Goal: Task Accomplishment & Management: Use online tool/utility

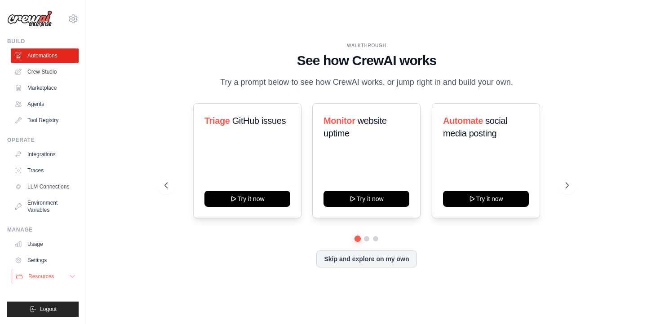
click at [69, 278] on icon at bounding box center [72, 276] width 7 height 7
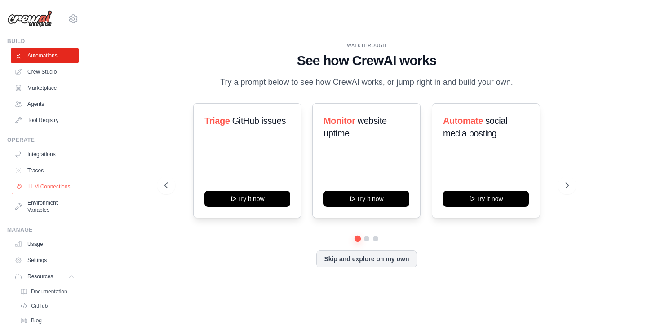
click at [46, 190] on link "LLM Connections" at bounding box center [46, 187] width 68 height 14
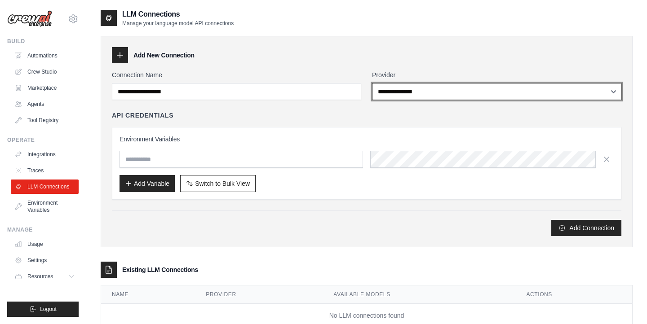
click at [451, 90] on select "**********" at bounding box center [496, 91] width 249 height 17
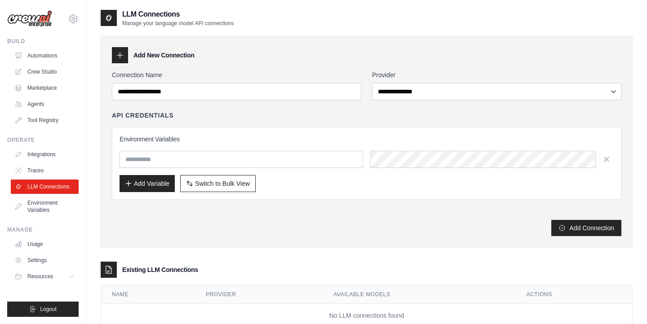
click at [311, 130] on div "Environment Variables Add Variable Switch to Bulk View Switch to Table View" at bounding box center [366, 163] width 509 height 73
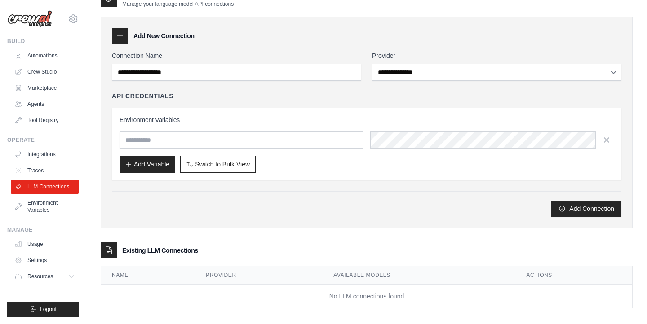
scroll to position [27, 0]
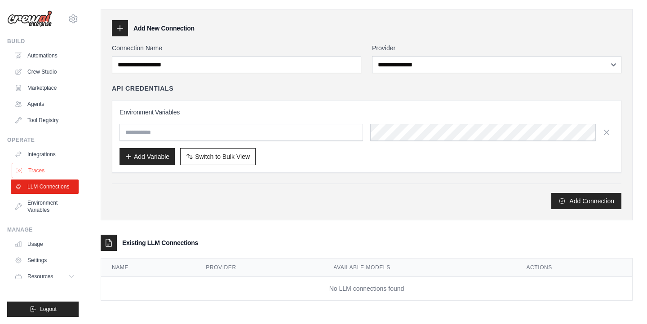
click at [40, 164] on link "Traces" at bounding box center [46, 171] width 68 height 14
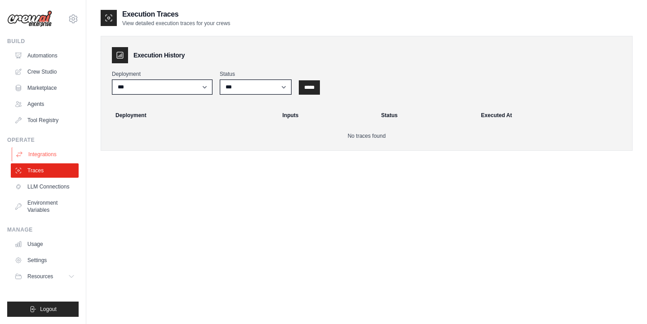
click at [42, 151] on link "Integrations" at bounding box center [46, 154] width 68 height 14
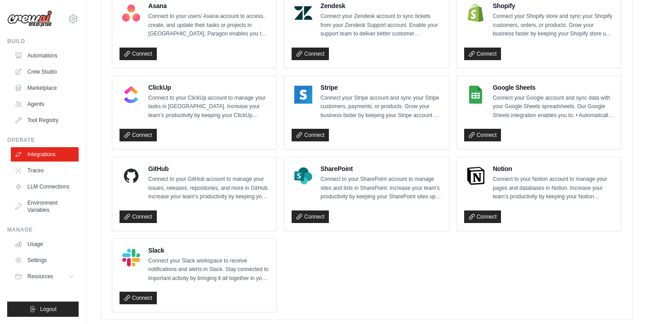
scroll to position [615, 0]
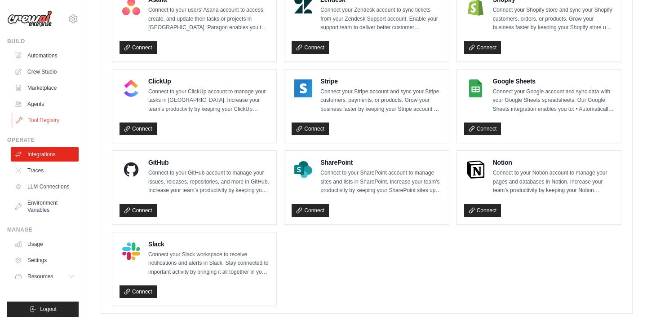
click at [41, 118] on link "Tool Registry" at bounding box center [46, 120] width 68 height 14
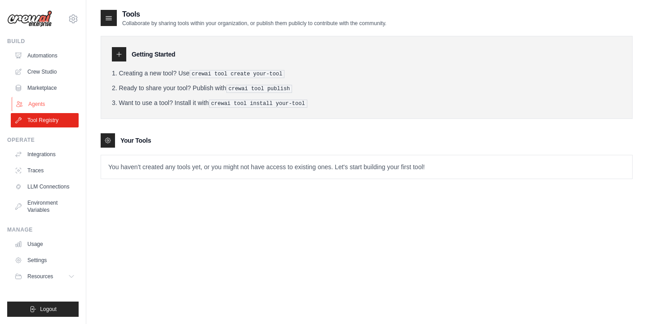
click at [37, 101] on link "Agents" at bounding box center [46, 104] width 68 height 14
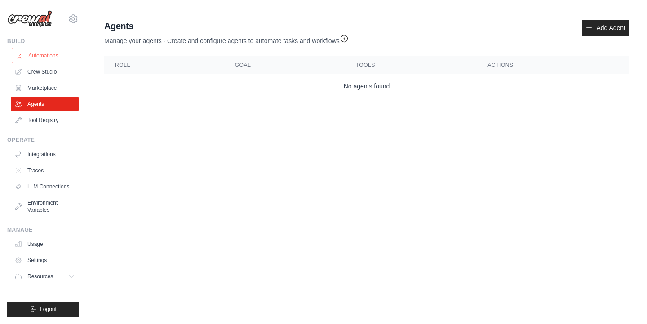
click at [46, 57] on link "Automations" at bounding box center [46, 56] width 68 height 14
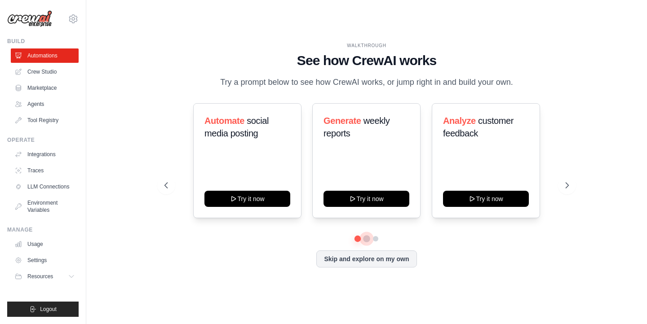
click at [368, 239] on button at bounding box center [366, 238] width 7 height 7
click at [376, 240] on button at bounding box center [375, 238] width 7 height 7
click at [565, 185] on icon at bounding box center [567, 185] width 9 height 9
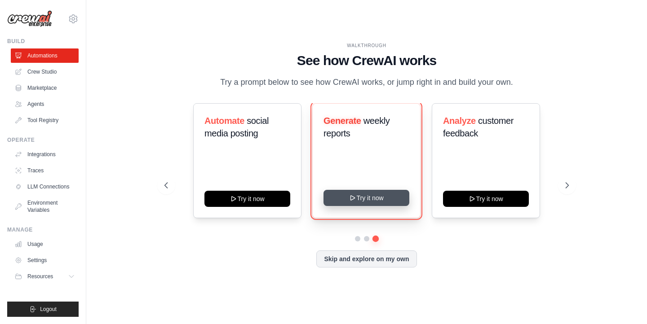
click at [377, 199] on button "Try it now" at bounding box center [366, 198] width 86 height 16
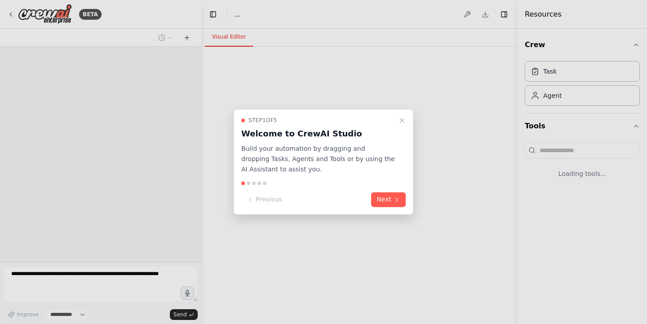
select select "****"
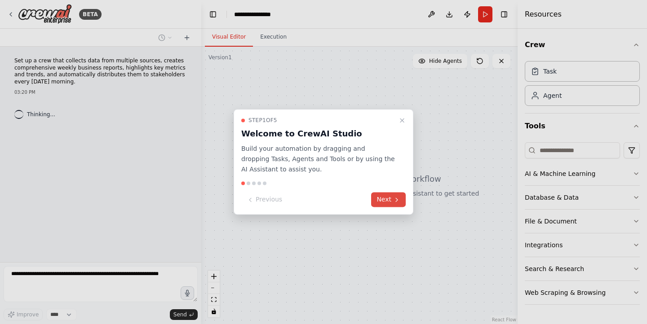
click at [393, 202] on icon at bounding box center [396, 199] width 7 height 7
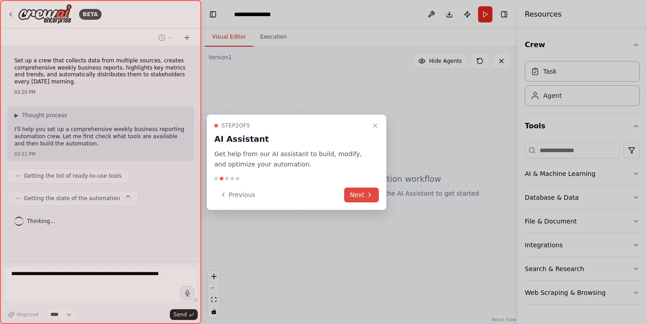
click at [373, 196] on button "Next" at bounding box center [361, 195] width 35 height 15
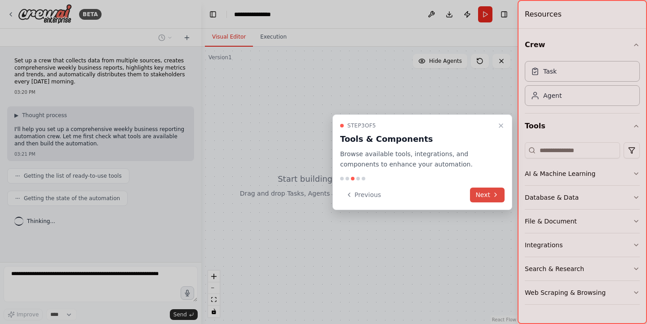
click at [492, 197] on icon at bounding box center [495, 194] width 7 height 7
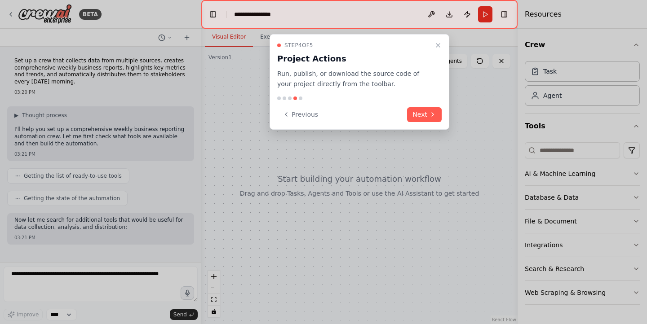
scroll to position [35, 0]
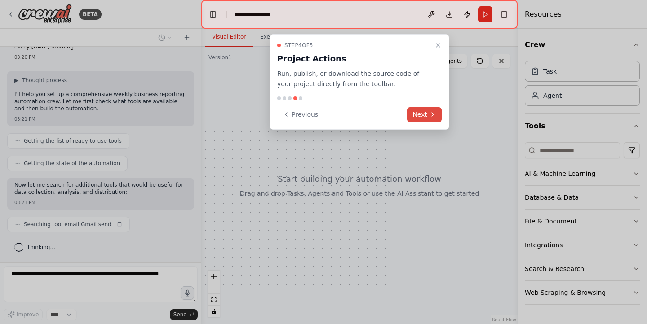
click at [424, 115] on button "Next" at bounding box center [424, 114] width 35 height 15
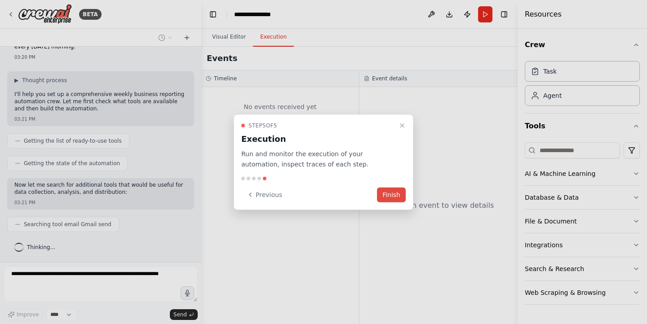
click at [391, 197] on button "Finish" at bounding box center [391, 194] width 29 height 15
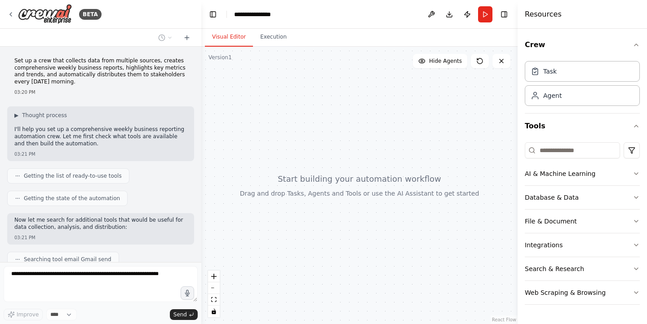
scroll to position [80, 0]
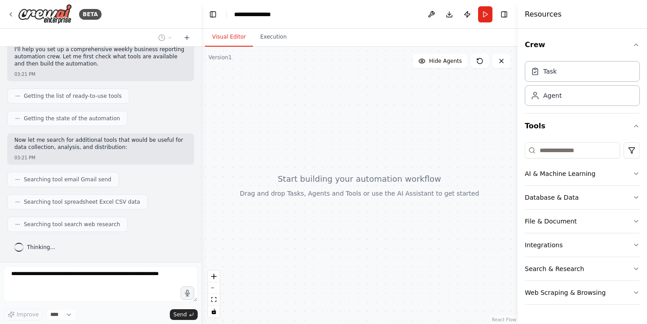
click at [640, 177] on div "Crew Task Agent Tools AI & Machine Learning Database & Data File & Document Int…" at bounding box center [582, 177] width 129 height 296
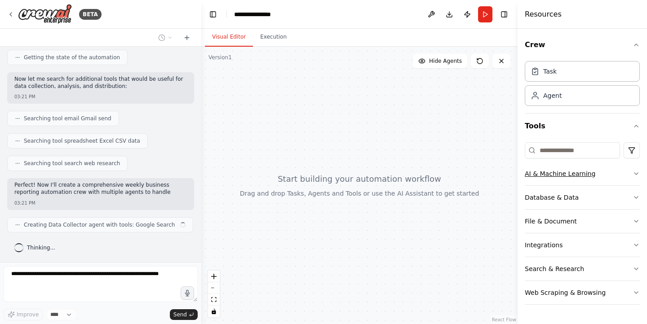
scroll to position [148, 0]
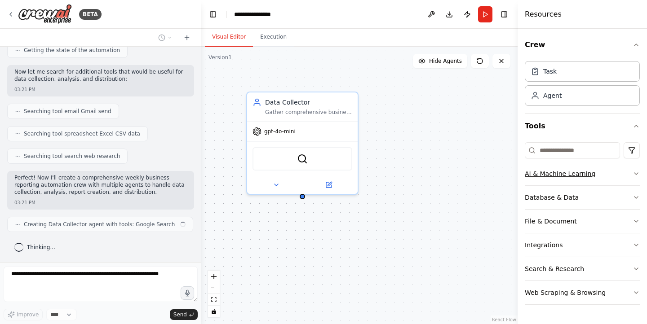
click at [637, 174] on icon "button" at bounding box center [636, 173] width 7 height 7
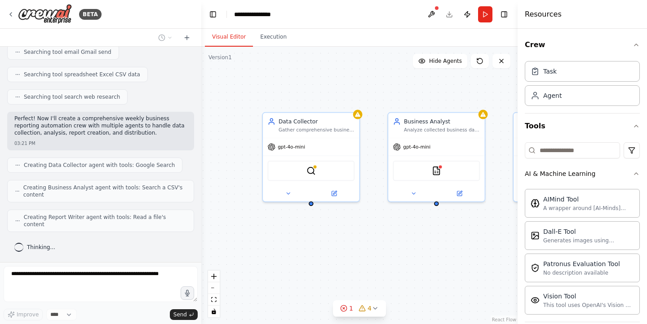
scroll to position [200, 0]
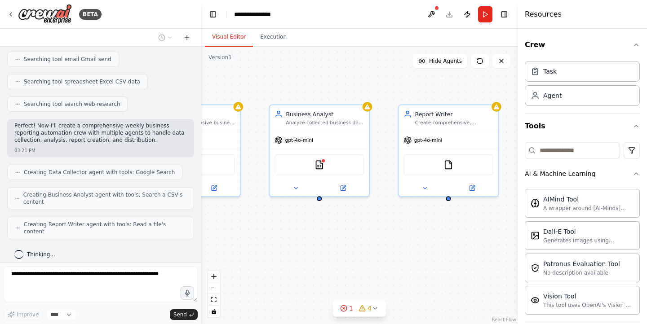
drag, startPoint x: 461, startPoint y: 243, endPoint x: 343, endPoint y: 239, distance: 118.2
click at [343, 239] on div "Data Collector Gather comprehensive business data from multiple sources includi…" at bounding box center [359, 186] width 316 height 278
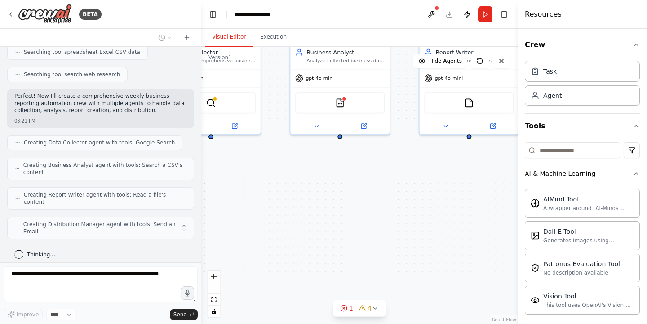
drag, startPoint x: 324, startPoint y: 243, endPoint x: 318, endPoint y: 177, distance: 66.3
click at [318, 177] on div "Data Collector Gather comprehensive business data from multiple sources includi…" at bounding box center [359, 186] width 316 height 278
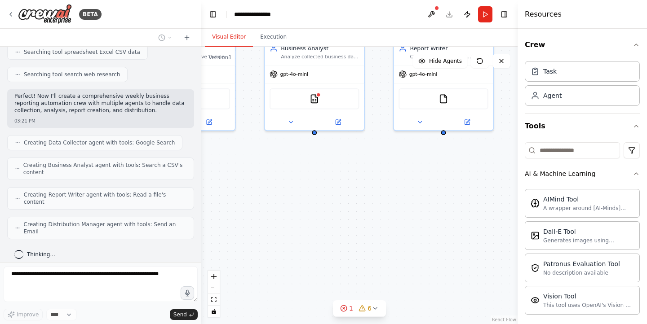
scroll to position [223, 0]
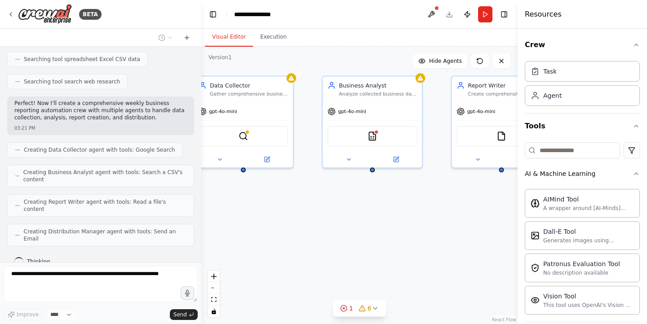
drag, startPoint x: 318, startPoint y: 177, endPoint x: 385, endPoint y: 232, distance: 86.6
click at [385, 232] on div "Data Collector Gather comprehensive business data from multiple sources includi…" at bounding box center [359, 186] width 316 height 278
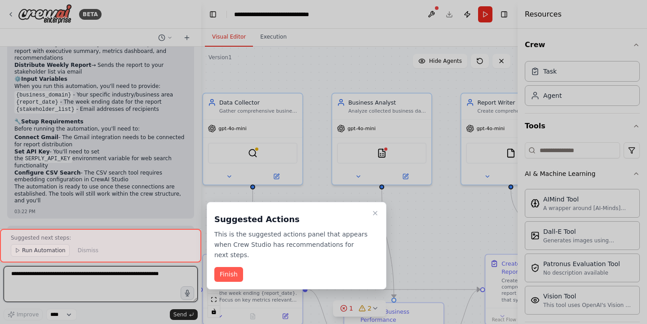
scroll to position [852, 0]
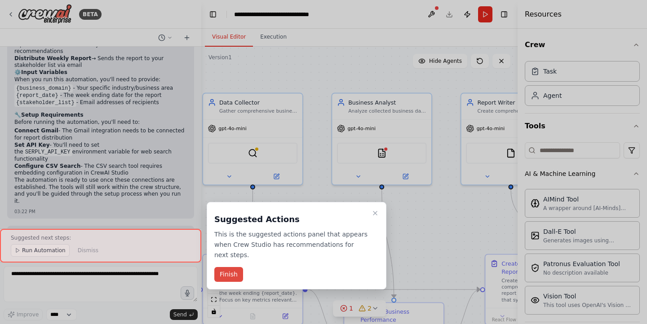
click at [225, 281] on button "Finish" at bounding box center [228, 274] width 29 height 15
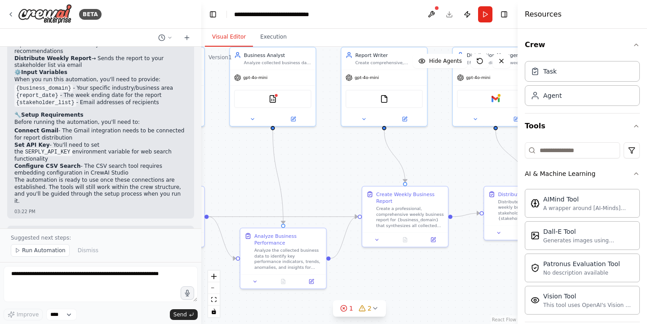
drag, startPoint x: 358, startPoint y: 239, endPoint x: 251, endPoint y: 176, distance: 124.2
click at [251, 176] on div ".deletable-edge-delete-btn { width: 20px; height: 20px; border: 0px solid #ffff…" at bounding box center [359, 186] width 316 height 278
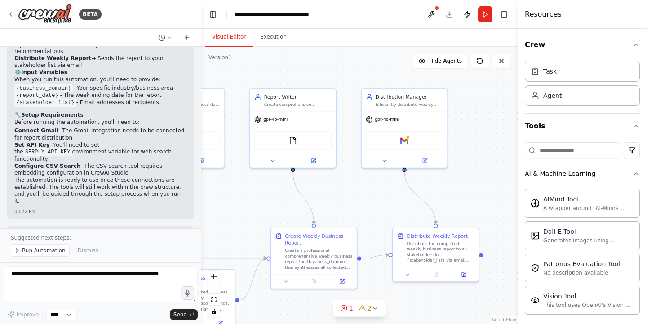
drag, startPoint x: 442, startPoint y: 149, endPoint x: 350, endPoint y: 190, distance: 100.1
click at [350, 190] on div ".deletable-edge-delete-btn { width: 20px; height: 20px; border: 0px solid #ffff…" at bounding box center [359, 186] width 316 height 278
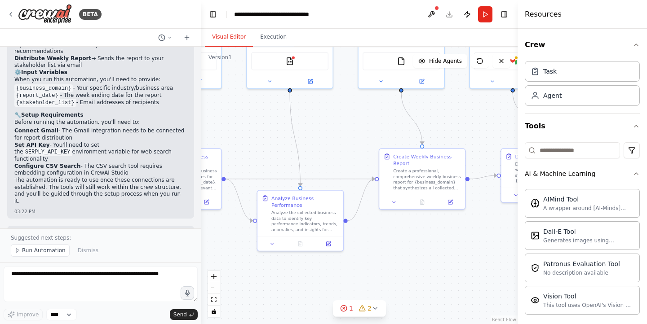
drag, startPoint x: 368, startPoint y: 194, endPoint x: 476, endPoint y: 115, distance: 134.1
click at [476, 115] on div ".deletable-edge-delete-btn { width: 20px; height: 20px; border: 0px solid #ffff…" at bounding box center [359, 186] width 316 height 278
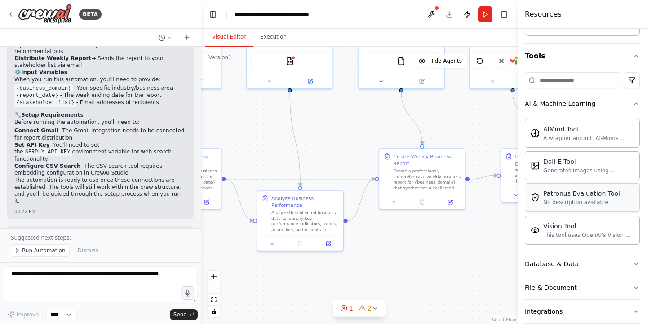
scroll to position [132, 0]
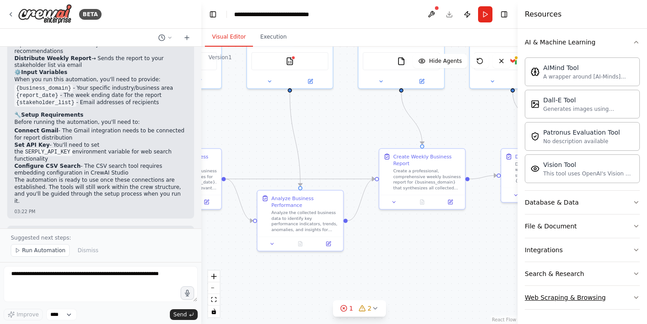
click at [634, 298] on icon "button" at bounding box center [636, 297] width 7 height 7
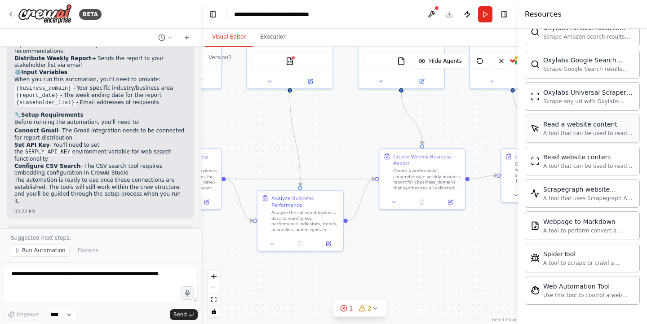
scroll to position [624, 0]
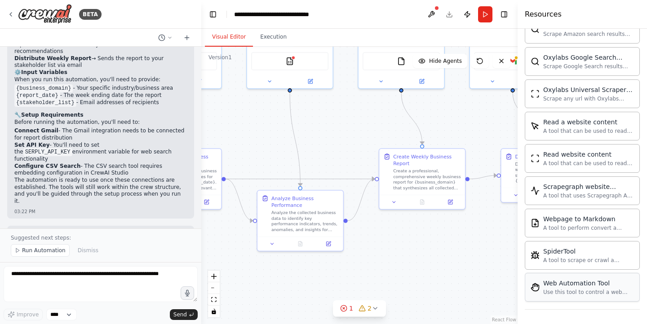
click at [580, 296] on div "Use this tool to control a web browser and interact with websites using natural…" at bounding box center [588, 292] width 91 height 7
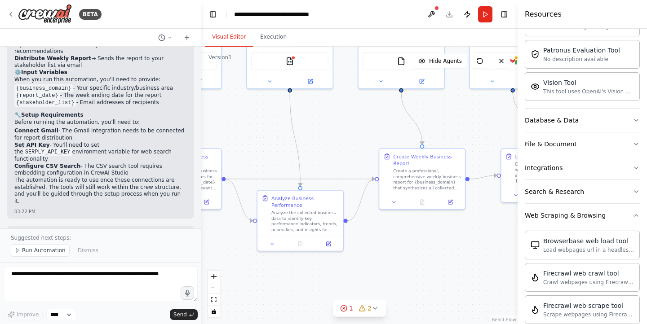
scroll to position [208, 0]
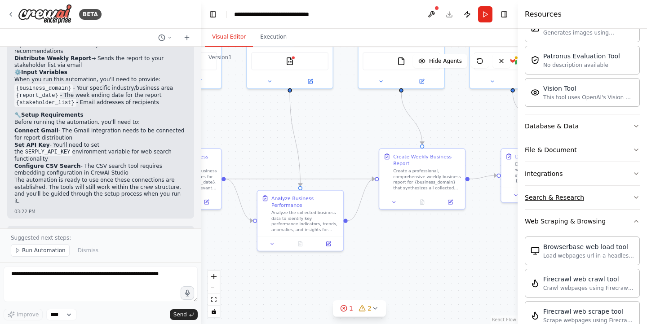
click at [634, 194] on icon "button" at bounding box center [636, 197] width 7 height 7
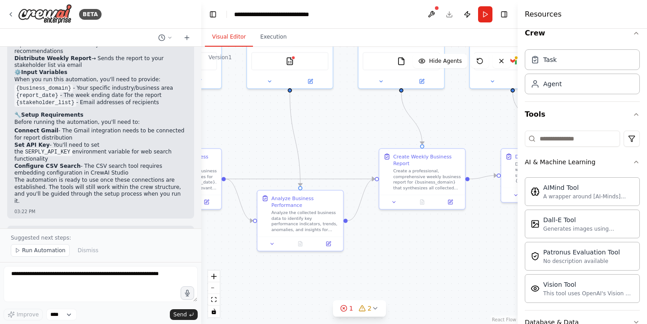
scroll to position [0, 0]
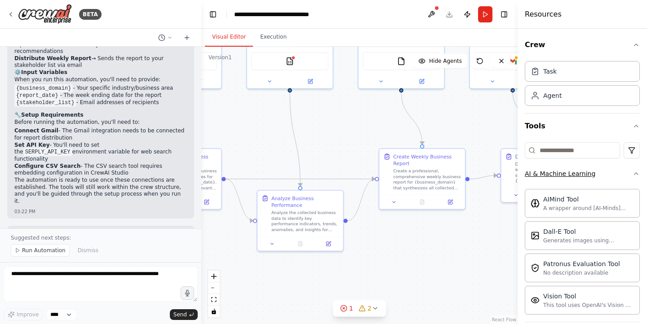
click at [636, 172] on icon "button" at bounding box center [636, 173] width 7 height 7
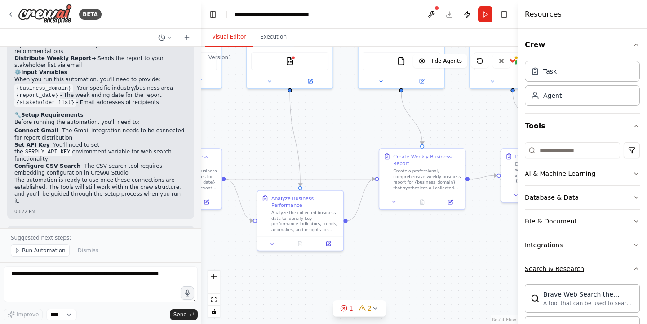
click at [636, 272] on icon "button" at bounding box center [636, 268] width 7 height 7
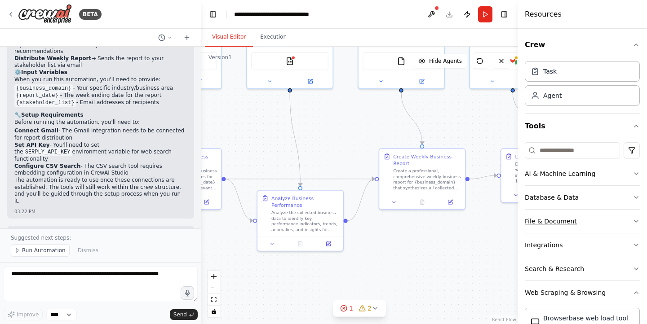
click at [635, 220] on icon "button" at bounding box center [636, 221] width 7 height 7
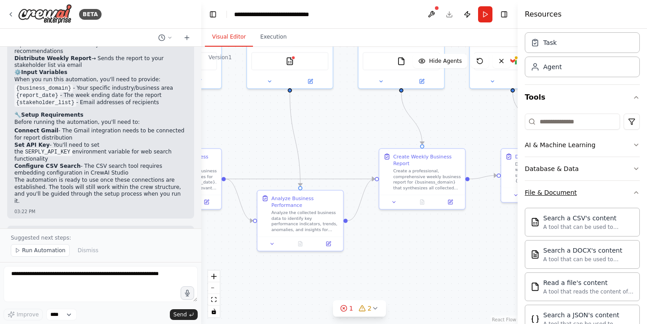
scroll to position [24, 0]
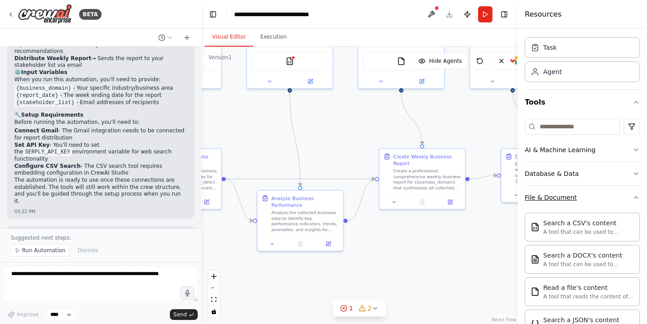
click at [636, 197] on icon "button" at bounding box center [636, 198] width 4 height 2
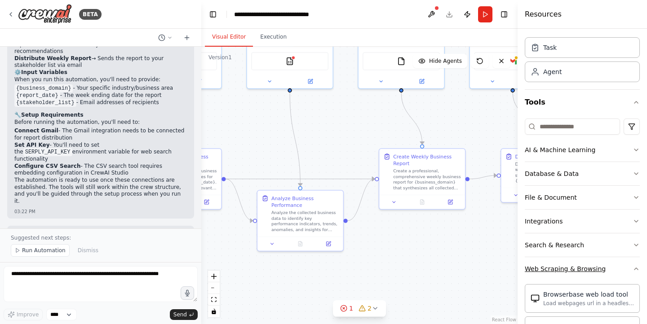
click at [635, 268] on icon "button" at bounding box center [636, 268] width 7 height 7
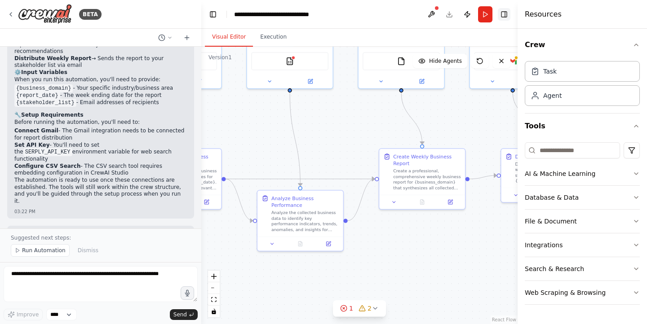
click at [508, 16] on button "Toggle Right Sidebar" at bounding box center [504, 14] width 13 height 13
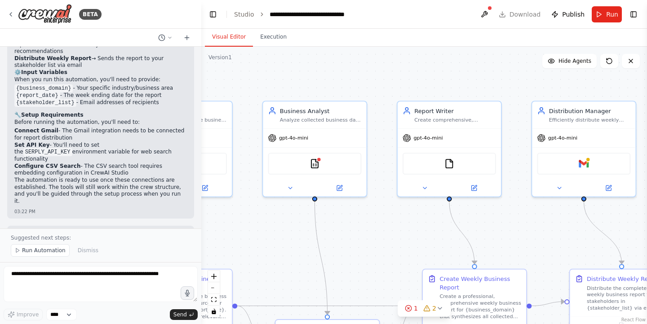
drag, startPoint x: 468, startPoint y: 111, endPoint x: 548, endPoint y: 227, distance: 141.8
click at [548, 227] on div ".deletable-edge-delete-btn { width: 20px; height: 20px; border: 0px solid #ffff…" at bounding box center [424, 186] width 446 height 278
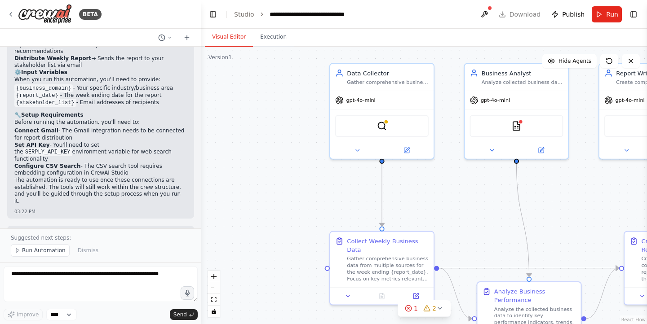
drag, startPoint x: 316, startPoint y: 252, endPoint x: 502, endPoint y: 225, distance: 188.1
click at [502, 225] on div ".deletable-edge-delete-btn { width: 20px; height: 20px; border: 0px solid #ffff…" at bounding box center [424, 186] width 446 height 278
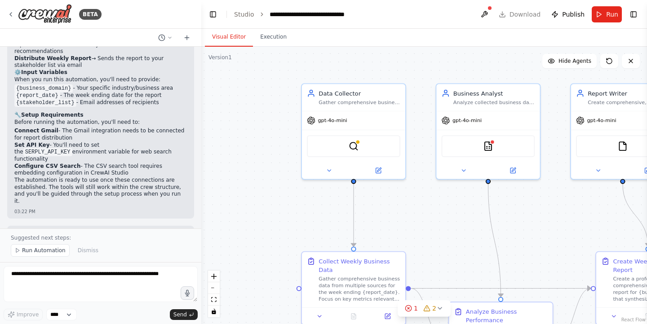
drag, startPoint x: 515, startPoint y: 193, endPoint x: 462, endPoint y: 238, distance: 69.5
click at [462, 238] on div ".deletable-edge-delete-btn { width: 20px; height: 20px; border: 0px solid #ffff…" at bounding box center [424, 186] width 446 height 278
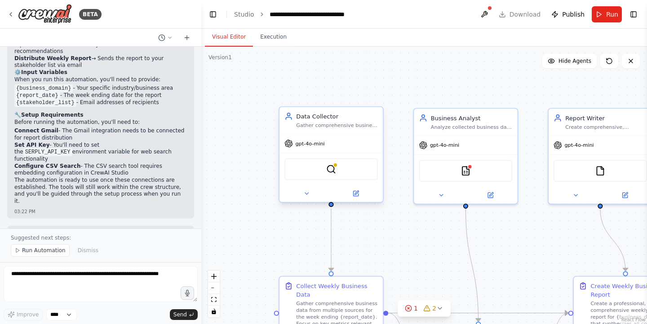
click at [332, 177] on div "SerplyWebSearchTool" at bounding box center [330, 170] width 93 height 22
click at [323, 150] on div "gpt-4o-mini" at bounding box center [330, 143] width 103 height 18
click at [316, 128] on div "Gather comprehensive business data from multiple sources including websites, in…" at bounding box center [337, 125] width 82 height 7
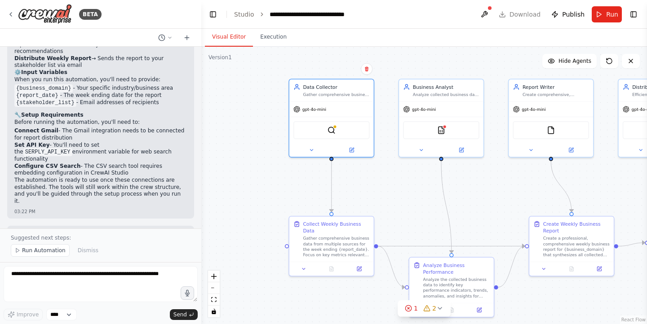
drag, startPoint x: 398, startPoint y: 238, endPoint x: 384, endPoint y: 255, distance: 22.6
click at [384, 255] on div ".deletable-edge-delete-btn { width: 20px; height: 20px; border: 0px solid #ffff…" at bounding box center [424, 186] width 446 height 278
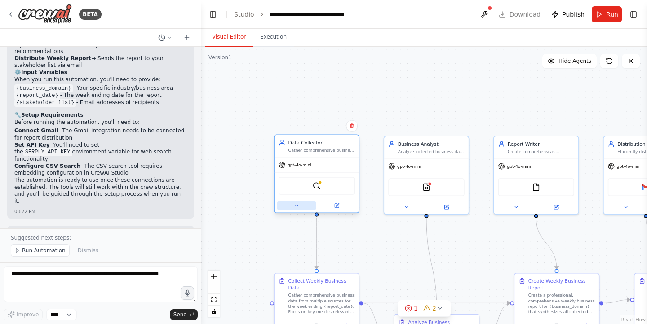
click at [299, 208] on icon at bounding box center [296, 205] width 5 height 5
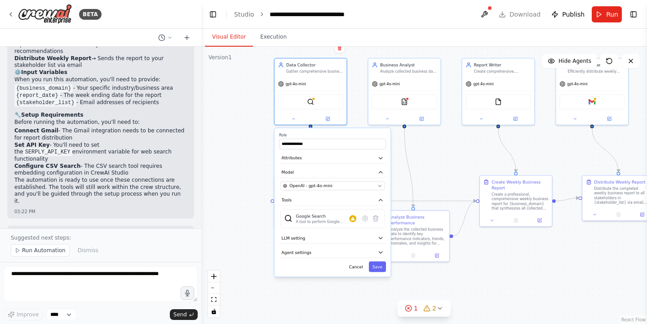
drag, startPoint x: 253, startPoint y: 239, endPoint x: 258, endPoint y: 137, distance: 102.5
click at [258, 137] on div "**********" at bounding box center [424, 186] width 446 height 278
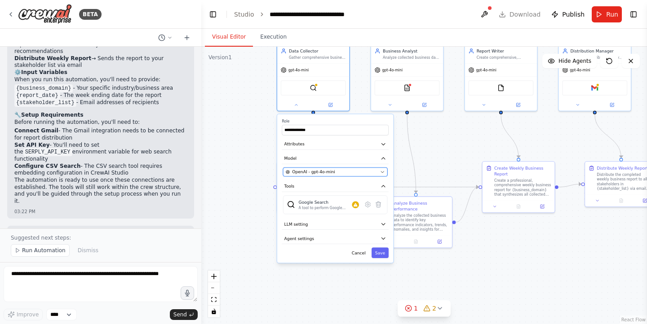
click at [382, 173] on icon "button" at bounding box center [382, 172] width 3 height 1
click at [385, 171] on icon "button" at bounding box center [382, 172] width 4 height 4
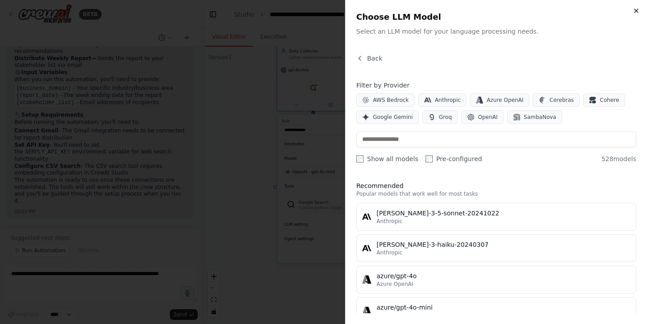
click at [635, 7] on icon "button" at bounding box center [636, 10] width 7 height 7
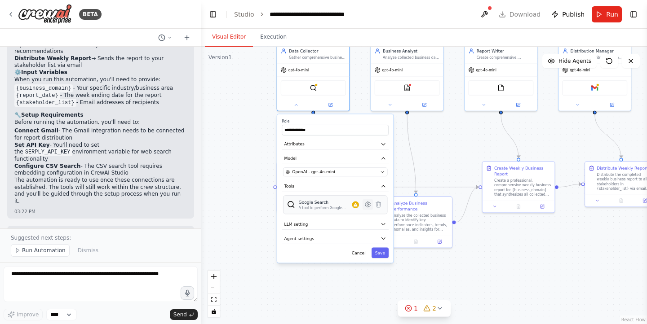
click at [369, 207] on icon at bounding box center [367, 204] width 7 height 7
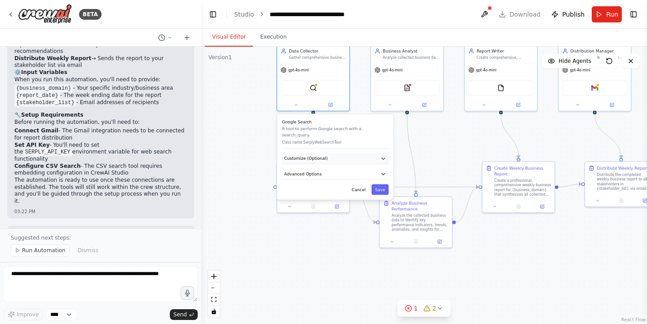
click at [383, 156] on icon "button" at bounding box center [384, 159] width 6 height 6
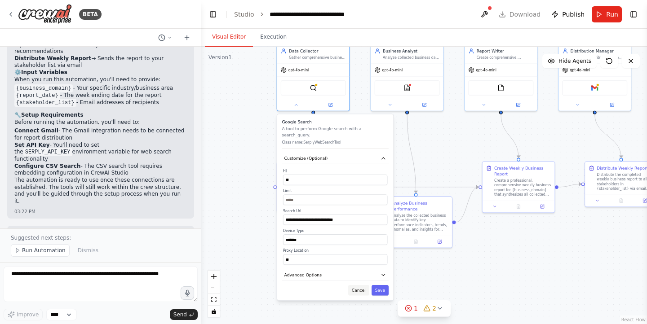
click at [359, 288] on button "Cancel" at bounding box center [358, 290] width 21 height 10
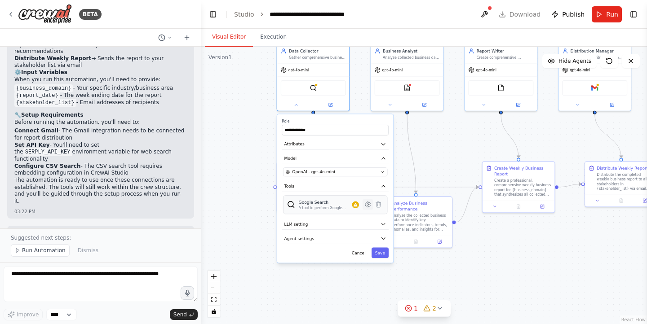
click at [369, 207] on icon at bounding box center [367, 204] width 7 height 7
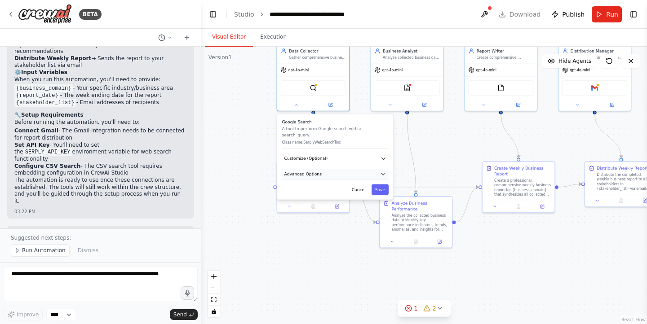
click at [382, 171] on icon "button" at bounding box center [384, 174] width 6 height 6
click at [362, 228] on button "Cancel" at bounding box center [358, 233] width 21 height 10
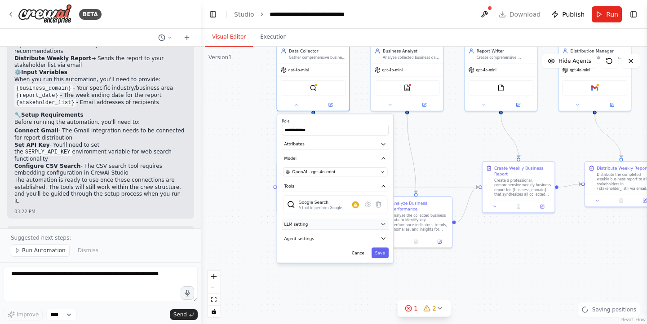
click at [384, 222] on icon "button" at bounding box center [384, 224] width 6 height 6
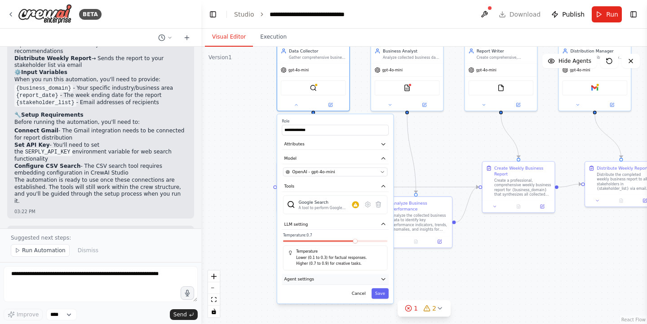
click at [381, 281] on icon "button" at bounding box center [384, 280] width 6 height 6
click at [385, 280] on icon "button" at bounding box center [384, 280] width 6 height 6
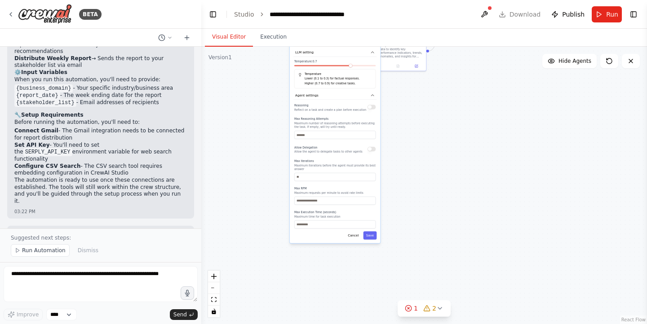
drag, startPoint x: 255, startPoint y: 271, endPoint x: 252, endPoint y: 93, distance: 178.4
click at [252, 93] on div "**********" at bounding box center [424, 186] width 446 height 278
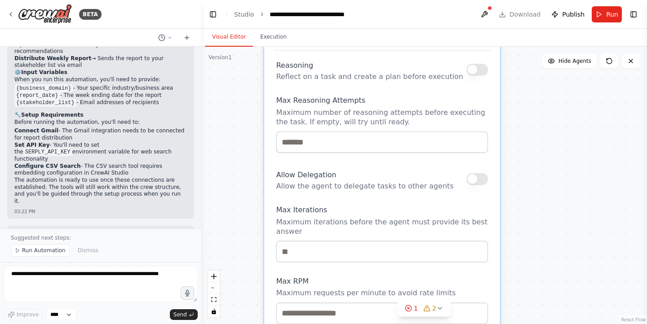
drag, startPoint x: 282, startPoint y: 135, endPoint x: 202, endPoint y: 191, distance: 97.7
click at [202, 191] on div "**********" at bounding box center [424, 186] width 446 height 278
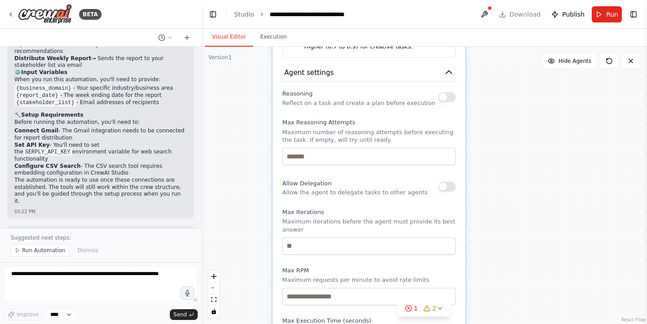
drag, startPoint x: 463, startPoint y: 138, endPoint x: 494, endPoint y: 156, distance: 35.4
click at [494, 156] on div "**********" at bounding box center [424, 186] width 446 height 278
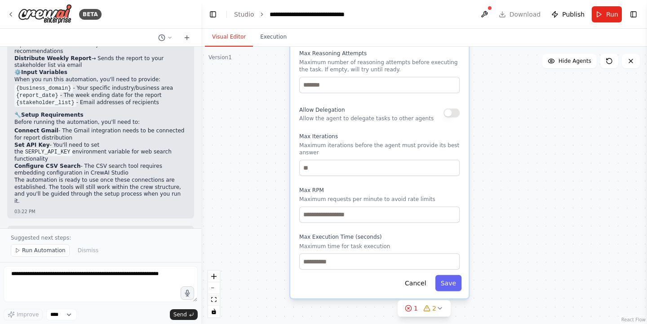
drag, startPoint x: 519, startPoint y: 221, endPoint x: 518, endPoint y: 137, distance: 84.5
click at [518, 137] on div "**********" at bounding box center [424, 186] width 446 height 278
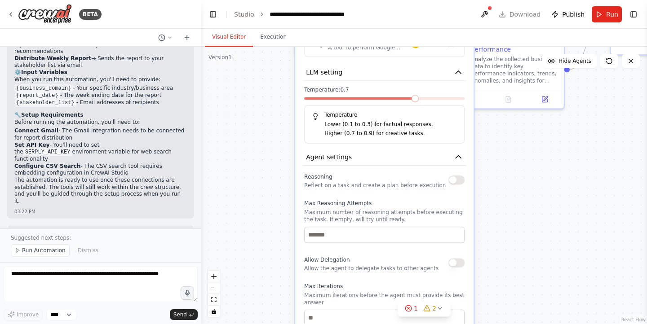
drag, startPoint x: 513, startPoint y: 120, endPoint x: 518, endPoint y: 294, distance: 173.9
click at [518, 294] on div "**********" at bounding box center [424, 186] width 446 height 278
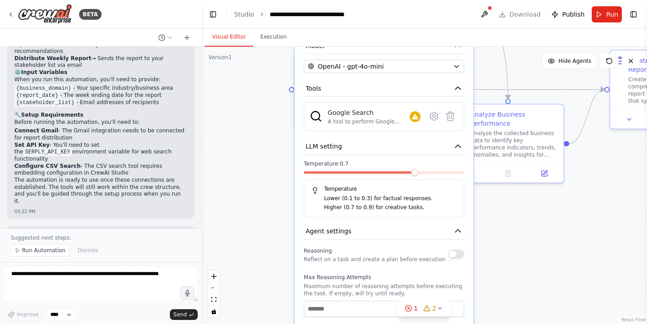
drag, startPoint x: 254, startPoint y: 166, endPoint x: 254, endPoint y: 232, distance: 66.5
click at [254, 232] on div "**********" at bounding box center [424, 186] width 446 height 278
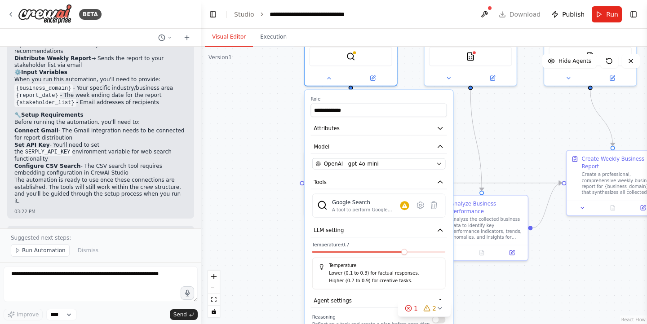
drag, startPoint x: 250, startPoint y: 132, endPoint x: 265, endPoint y: 201, distance: 70.8
click at [265, 201] on div "**********" at bounding box center [424, 186] width 446 height 278
click at [441, 182] on icon "button" at bounding box center [440, 181] width 8 height 8
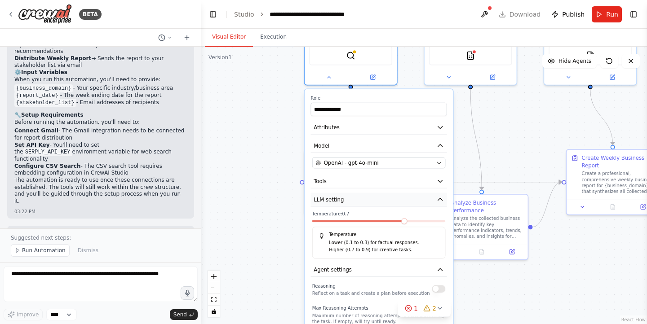
click at [442, 200] on icon "button" at bounding box center [440, 200] width 4 height 2
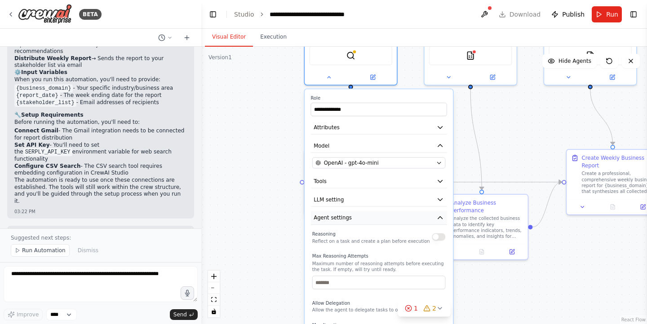
click at [440, 221] on icon "button" at bounding box center [440, 218] width 8 height 8
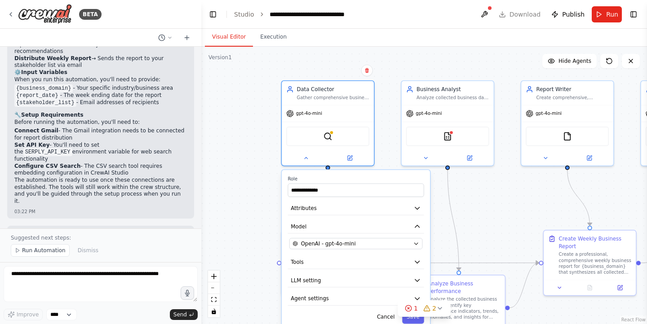
drag, startPoint x: 240, startPoint y: 121, endPoint x: 182, endPoint y: 191, distance: 90.9
click at [182, 191] on div "BETA Set up a crew that collects data from multiple sources, creates comprehens…" at bounding box center [323, 162] width 647 height 324
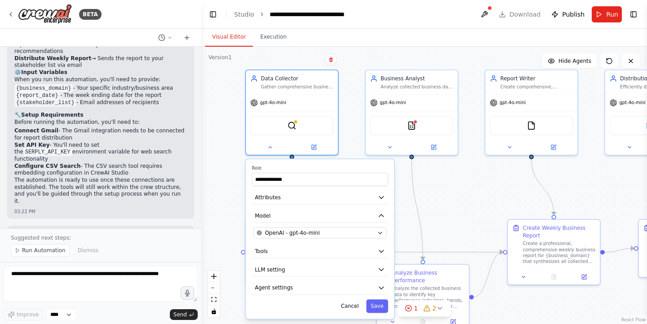
drag, startPoint x: 487, startPoint y: 183, endPoint x: 428, endPoint y: 184, distance: 59.3
click at [428, 184] on div "**********" at bounding box center [424, 186] width 446 height 278
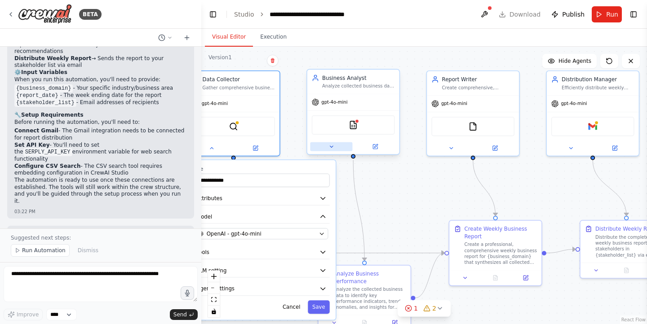
click at [331, 150] on button at bounding box center [331, 146] width 42 height 9
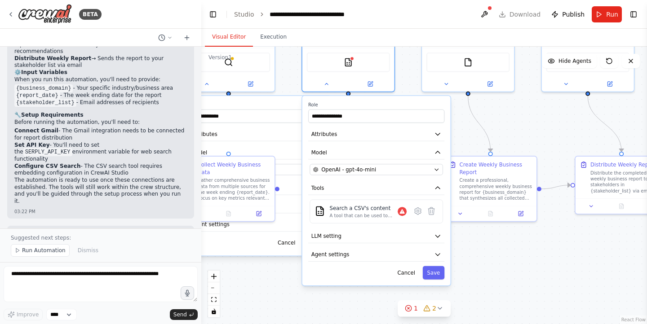
drag, startPoint x: 517, startPoint y: 188, endPoint x: 512, endPoint y: 124, distance: 64.4
click at [512, 124] on div "**********" at bounding box center [424, 186] width 446 height 278
click at [418, 212] on icon at bounding box center [418, 211] width 2 height 2
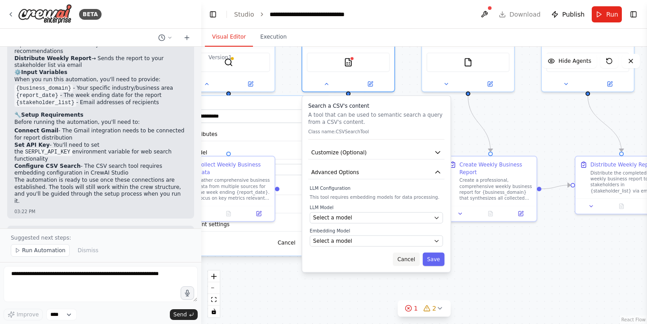
click at [409, 263] on button "Cancel" at bounding box center [406, 259] width 27 height 13
click at [403, 255] on button "Cancel" at bounding box center [406, 259] width 27 height 13
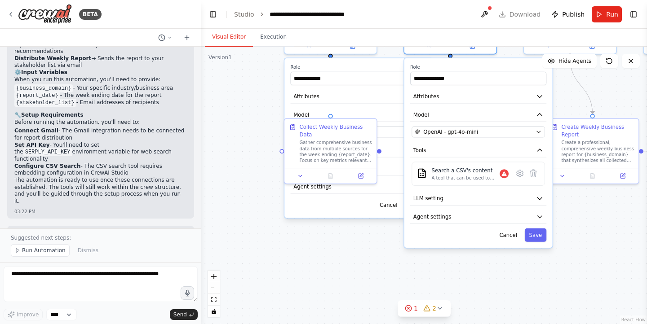
drag, startPoint x: 517, startPoint y: 115, endPoint x: 646, endPoint y: 105, distance: 128.9
click at [646, 105] on div "BETA Set up a crew that collects data from multiple sources, creates comprehens…" at bounding box center [323, 162] width 647 height 324
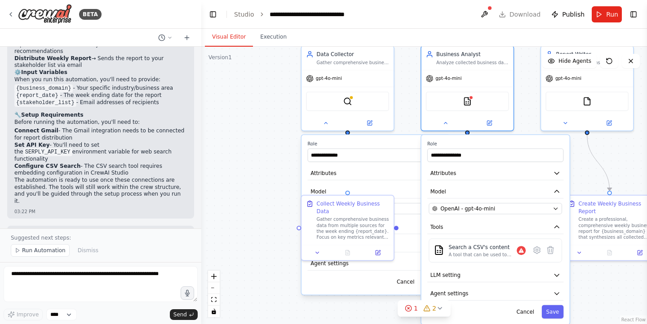
drag, startPoint x: 257, startPoint y: 145, endPoint x: 246, endPoint y: 193, distance: 49.3
click at [246, 193] on div "**********" at bounding box center [424, 186] width 446 height 278
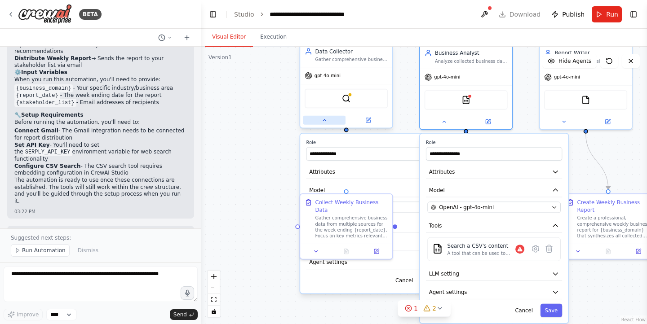
click at [324, 122] on icon at bounding box center [324, 120] width 6 height 6
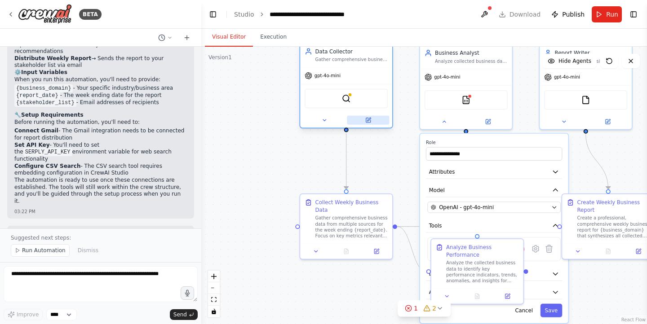
click at [370, 124] on button at bounding box center [368, 120] width 42 height 9
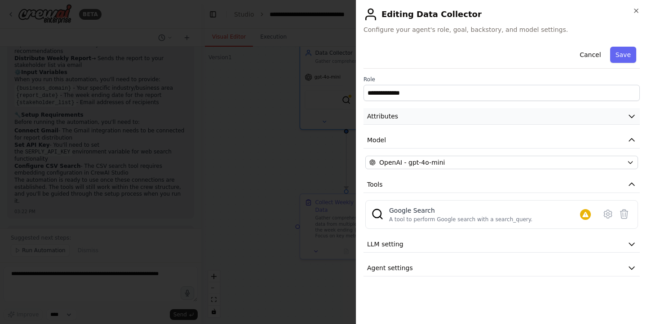
click at [623, 116] on button "Attributes" at bounding box center [501, 116] width 276 height 17
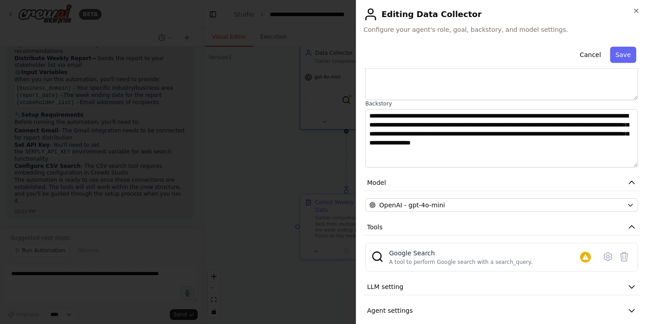
scroll to position [109, 0]
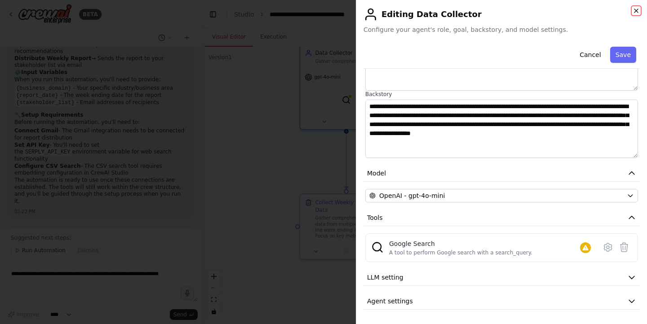
click at [637, 8] on icon "button" at bounding box center [636, 10] width 7 height 7
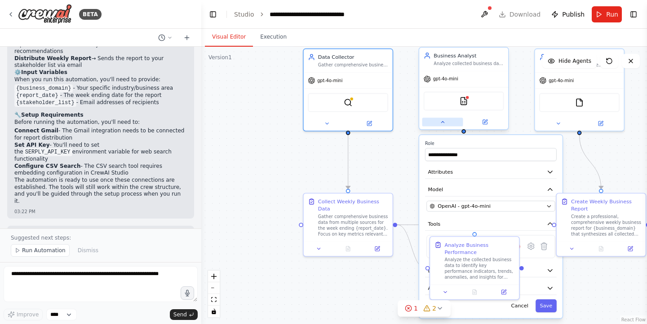
click at [442, 124] on icon at bounding box center [443, 122] width 6 height 6
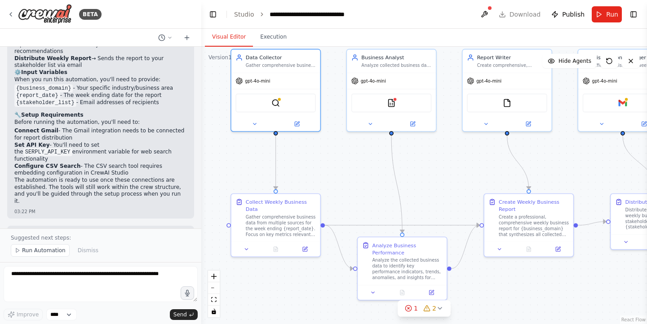
drag, startPoint x: 438, startPoint y: 171, endPoint x: 357, endPoint y: 170, distance: 80.9
click at [357, 170] on div ".deletable-edge-delete-btn { width: 20px; height: 20px; border: 0px solid #ffff…" at bounding box center [424, 186] width 446 height 278
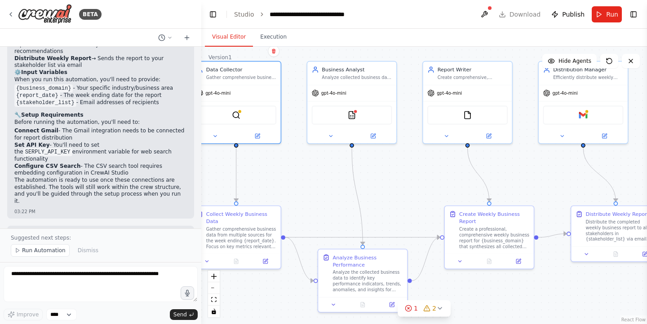
drag, startPoint x: 438, startPoint y: 192, endPoint x: 407, endPoint y: 205, distance: 33.6
click at [407, 205] on div ".deletable-edge-delete-btn { width: 20px; height: 20px; border: 0px solid #ffff…" at bounding box center [424, 186] width 446 height 278
click at [376, 134] on button at bounding box center [373, 134] width 41 height 9
click at [368, 137] on button at bounding box center [373, 134] width 41 height 9
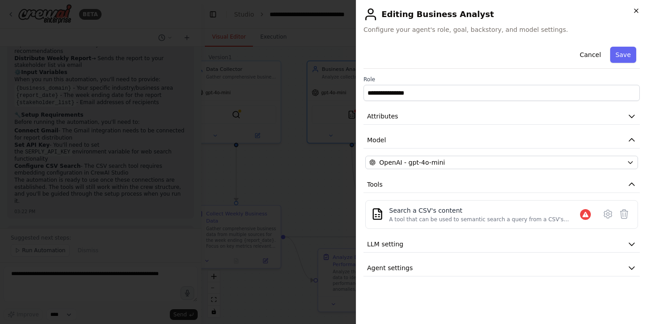
click at [633, 8] on icon "button" at bounding box center [636, 10] width 7 height 7
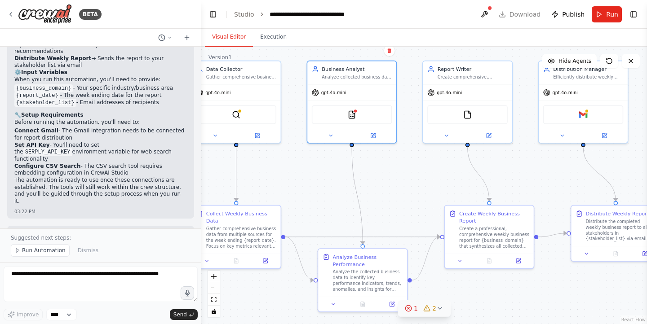
click at [441, 309] on icon at bounding box center [439, 308] width 7 height 7
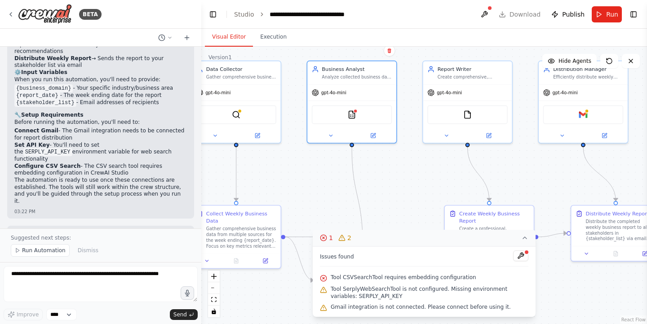
click at [391, 186] on div ".deletable-edge-delete-btn { width: 20px; height: 20px; border: 0px solid #ffff…" at bounding box center [424, 186] width 446 height 278
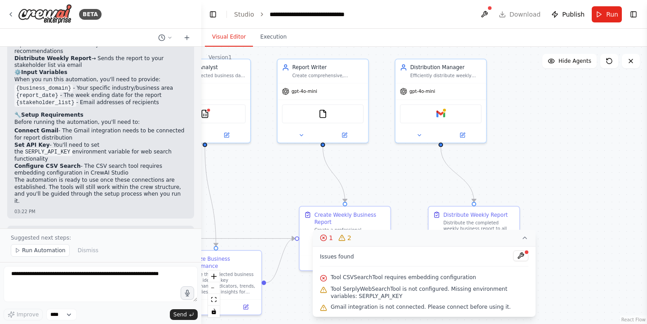
drag, startPoint x: 431, startPoint y: 186, endPoint x: 285, endPoint y: 187, distance: 145.6
click at [285, 187] on div ".deletable-edge-delete-btn { width: 20px; height: 20px; border: 0px solid #ffff…" at bounding box center [424, 186] width 446 height 278
click at [525, 240] on icon at bounding box center [524, 238] width 7 height 7
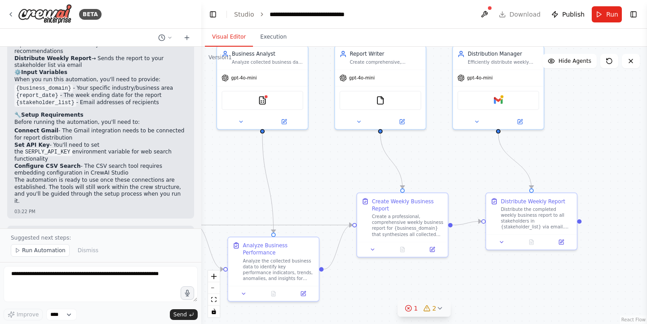
drag, startPoint x: 541, startPoint y: 177, endPoint x: 598, endPoint y: 164, distance: 58.7
click at [598, 164] on div ".deletable-edge-delete-btn { width: 20px; height: 20px; border: 0px solid #ffff…" at bounding box center [424, 186] width 446 height 278
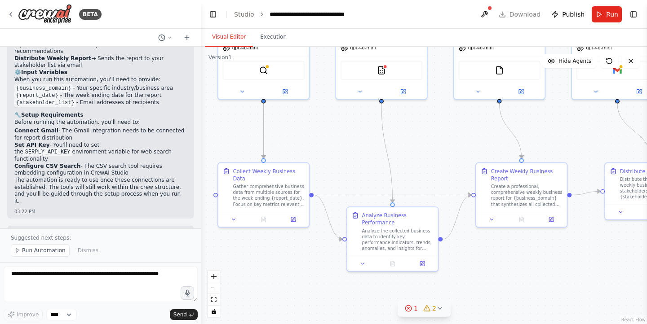
drag, startPoint x: 312, startPoint y: 178, endPoint x: 431, endPoint y: 148, distance: 122.7
click at [431, 148] on div ".deletable-edge-delete-btn { width: 20px; height: 20px; border: 0px solid #ffff…" at bounding box center [424, 186] width 446 height 278
click at [490, 13] on button at bounding box center [484, 14] width 14 height 16
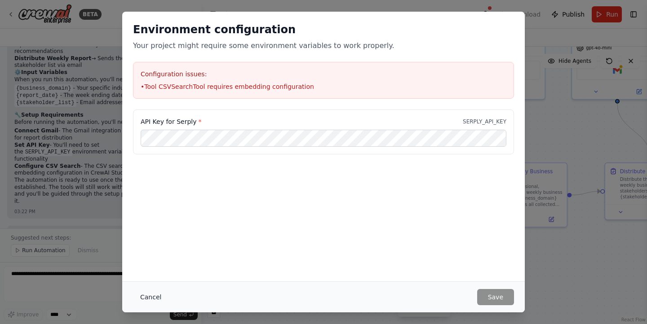
click at [149, 298] on button "Cancel" at bounding box center [150, 297] width 35 height 16
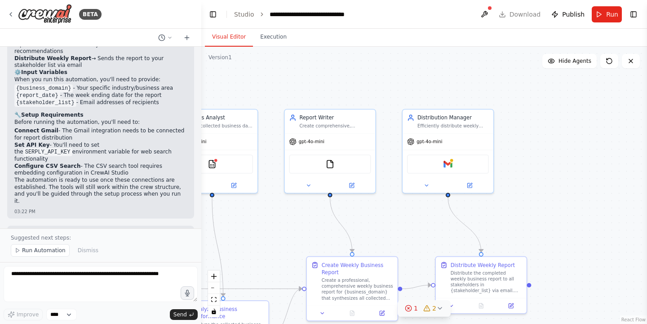
drag, startPoint x: 426, startPoint y: 143, endPoint x: 257, endPoint y: 237, distance: 193.8
click at [257, 237] on div ".deletable-edge-delete-btn { width: 20px; height: 20px; border: 0px solid #ffff…" at bounding box center [424, 186] width 446 height 278
click at [353, 186] on button at bounding box center [351, 183] width 42 height 9
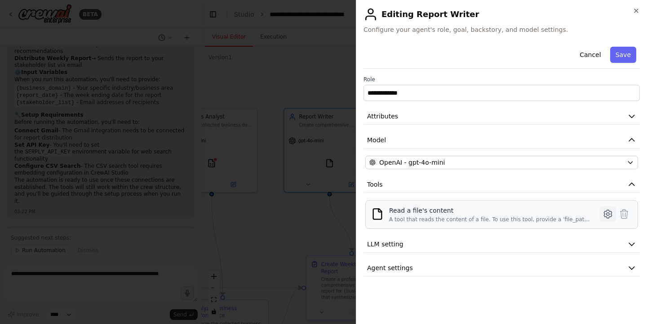
click at [609, 214] on icon at bounding box center [607, 214] width 3 height 3
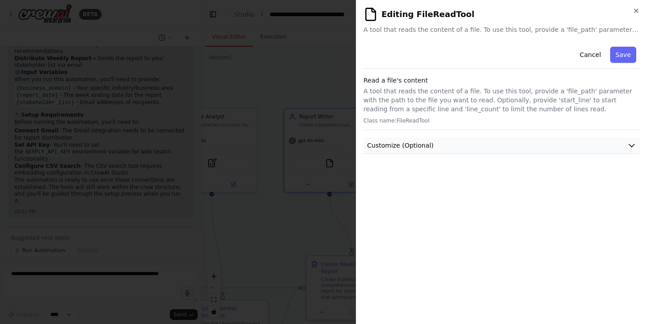
click at [531, 141] on button "Customize (Optional)" at bounding box center [501, 145] width 276 height 17
click at [589, 53] on button "Cancel" at bounding box center [590, 55] width 32 height 16
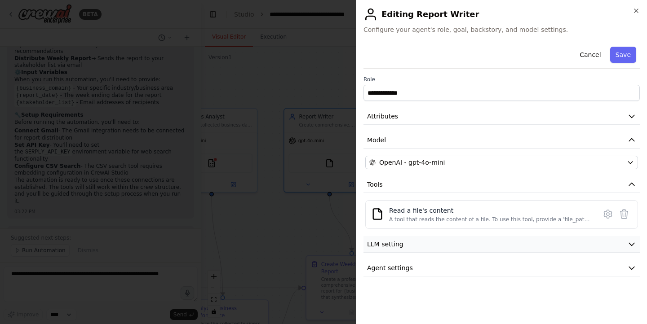
click at [627, 243] on icon "button" at bounding box center [631, 244] width 9 height 9
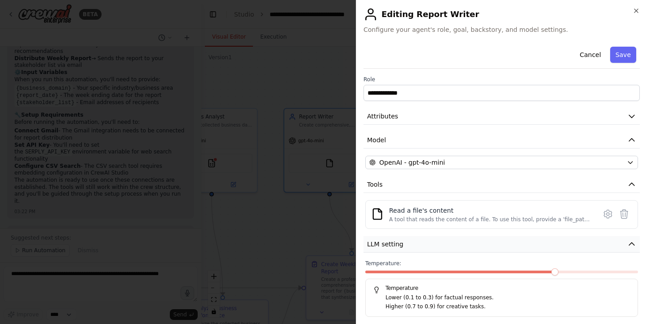
scroll to position [31, 0]
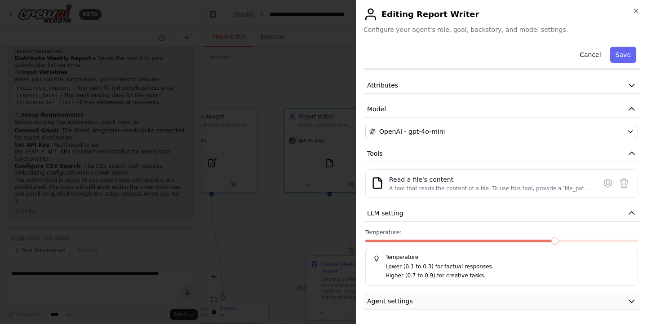
click at [624, 303] on button "Agent settings" at bounding box center [501, 301] width 276 height 17
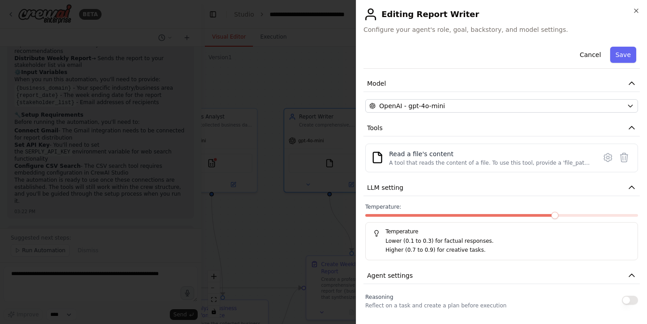
scroll to position [0, 0]
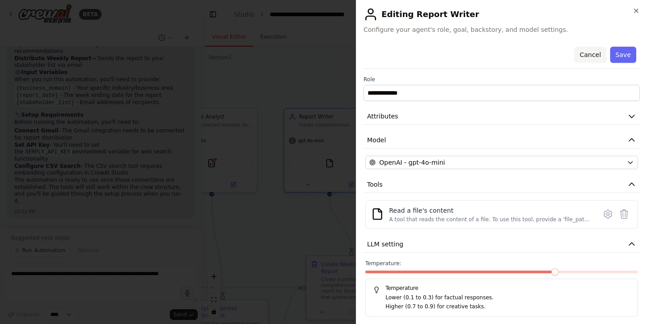
click at [588, 54] on button "Cancel" at bounding box center [590, 55] width 32 height 16
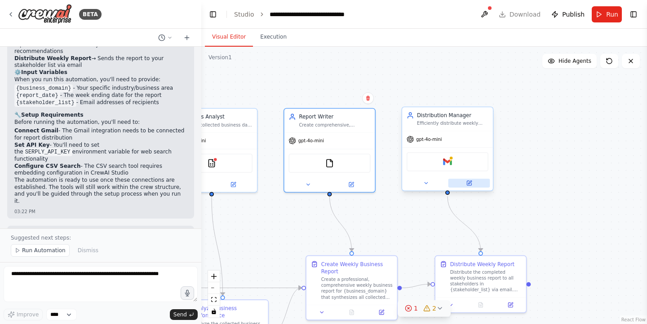
click at [474, 181] on button at bounding box center [469, 183] width 42 height 9
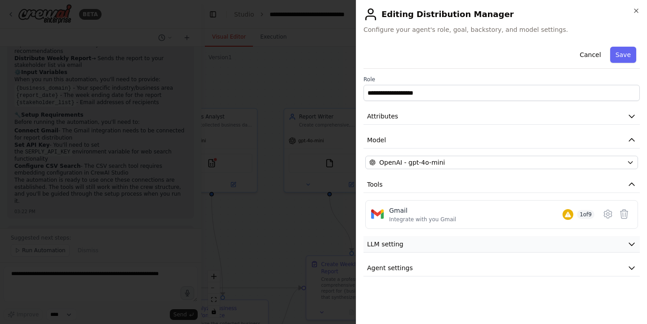
click at [632, 244] on icon "button" at bounding box center [631, 244] width 9 height 9
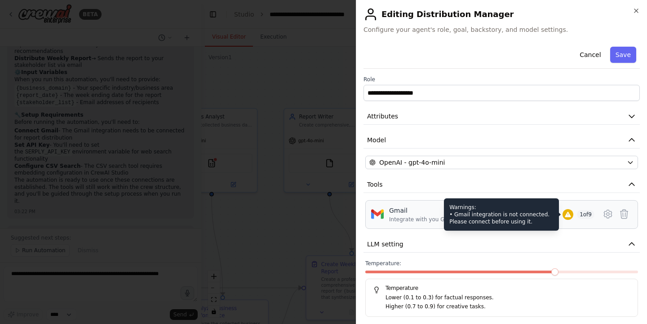
scroll to position [31, 0]
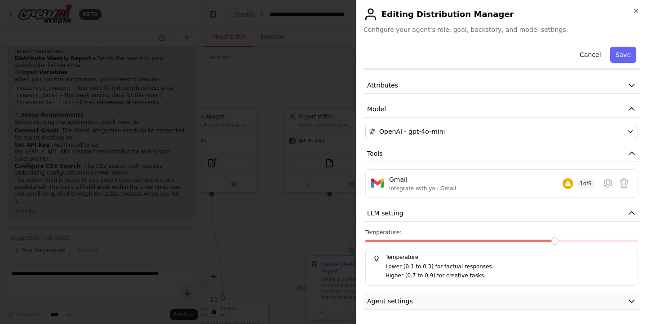
click at [631, 302] on icon "button" at bounding box center [631, 302] width 5 height 3
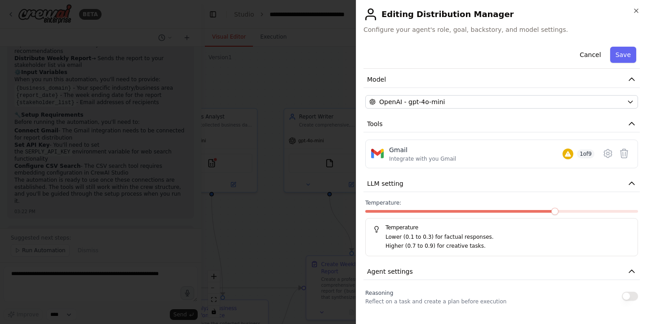
scroll to position [0, 0]
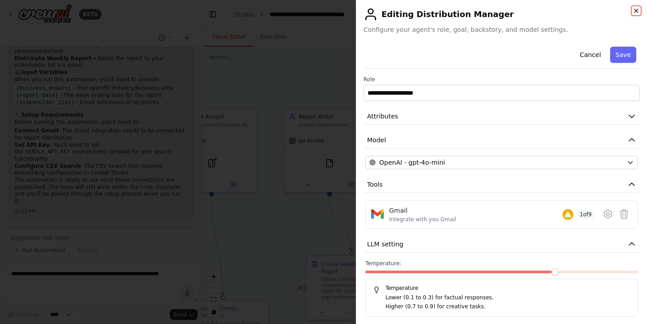
click at [639, 9] on icon "button" at bounding box center [636, 10] width 7 height 7
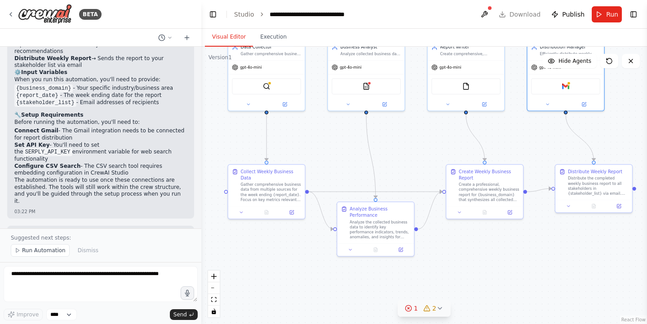
drag, startPoint x: 313, startPoint y: 238, endPoint x: 417, endPoint y: 155, distance: 132.7
click at [417, 155] on div ".deletable-edge-delete-btn { width: 20px; height: 20px; border: 0px solid #ffff…" at bounding box center [424, 186] width 446 height 278
click at [292, 212] on icon at bounding box center [291, 211] width 4 height 4
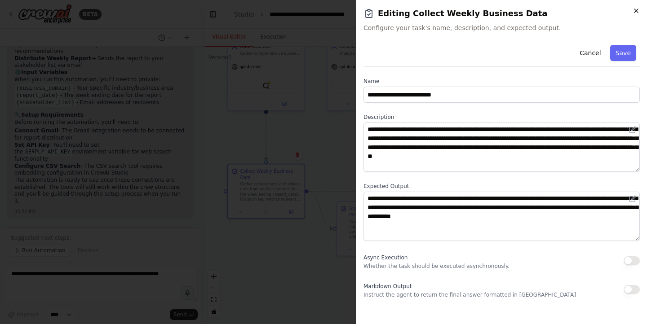
click at [637, 11] on icon "button" at bounding box center [636, 10] width 7 height 7
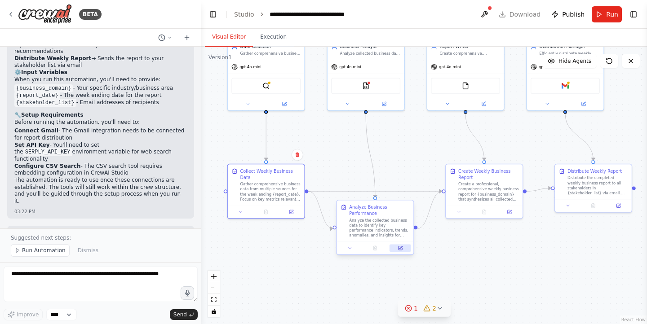
click at [399, 250] on button at bounding box center [400, 248] width 22 height 8
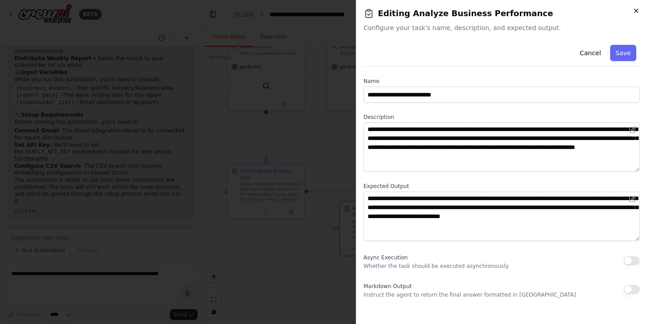
click at [636, 12] on icon "button" at bounding box center [636, 10] width 7 height 7
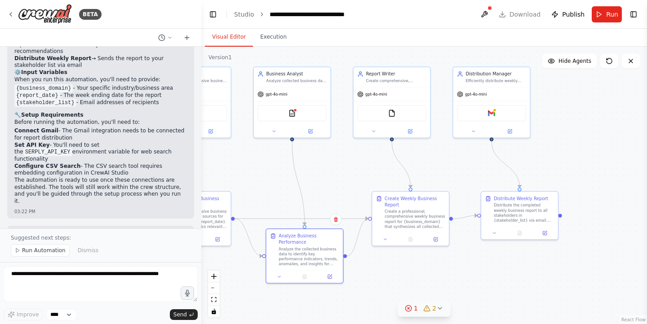
drag, startPoint x: 428, startPoint y: 147, endPoint x: 354, endPoint y: 175, distance: 78.8
click at [354, 175] on div ".deletable-edge-delete-btn { width: 20px; height: 20px; border: 0px solid #ffff…" at bounding box center [424, 186] width 446 height 278
click at [436, 242] on button at bounding box center [436, 239] width 22 height 8
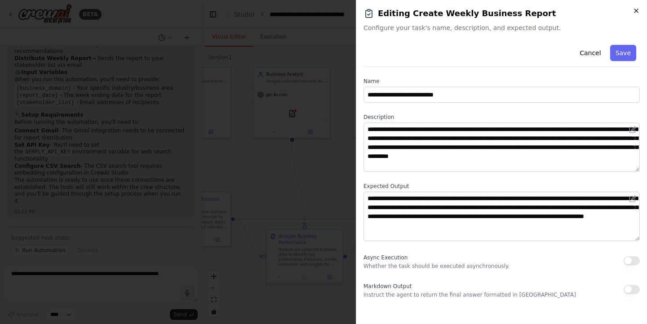
click at [637, 11] on icon "button" at bounding box center [636, 10] width 7 height 7
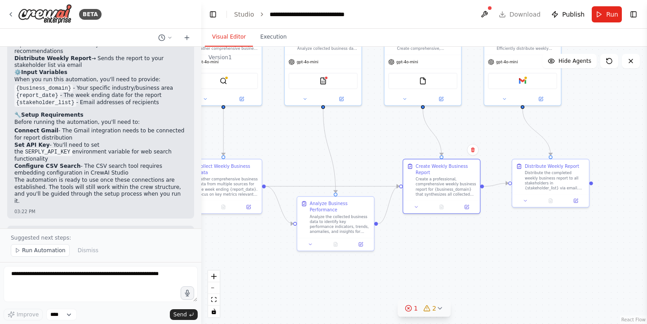
drag, startPoint x: 564, startPoint y: 170, endPoint x: 595, endPoint y: 137, distance: 45.1
click at [595, 137] on div ".deletable-edge-delete-btn { width: 20px; height: 20px; border: 0px solid #ffff…" at bounding box center [424, 186] width 446 height 278
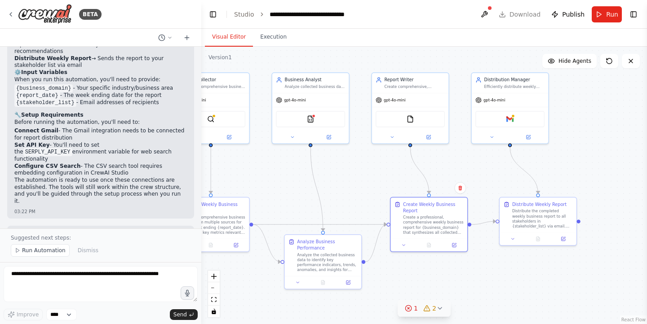
drag, startPoint x: 595, startPoint y: 137, endPoint x: 583, endPoint y: 174, distance: 39.4
click at [583, 175] on div ".deletable-edge-delete-btn { width: 20px; height: 20px; border: 0px solid #ffff…" at bounding box center [424, 186] width 446 height 278
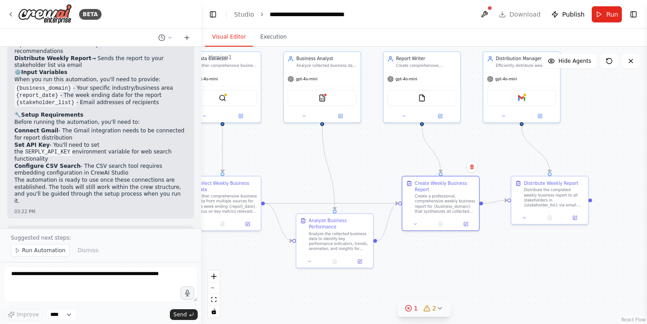
drag, startPoint x: 550, startPoint y: 175, endPoint x: 562, endPoint y: 154, distance: 24.4
click at [562, 154] on div ".deletable-edge-delete-btn { width: 20px; height: 20px; border: 0px solid #ffff…" at bounding box center [424, 186] width 446 height 278
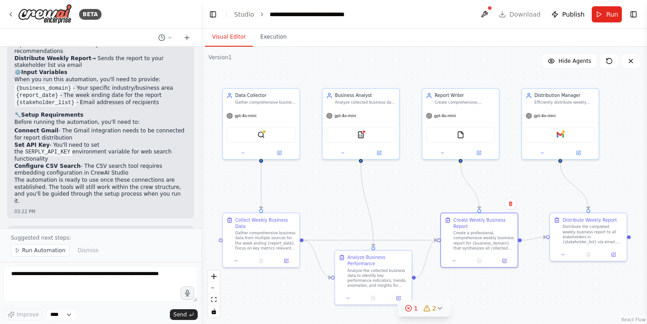
drag, startPoint x: 355, startPoint y: 170, endPoint x: 393, endPoint y: 207, distance: 53.4
click at [393, 207] on div ".deletable-edge-delete-btn { width: 20px; height: 20px; border: 0px solid #ffff…" at bounding box center [424, 186] width 446 height 278
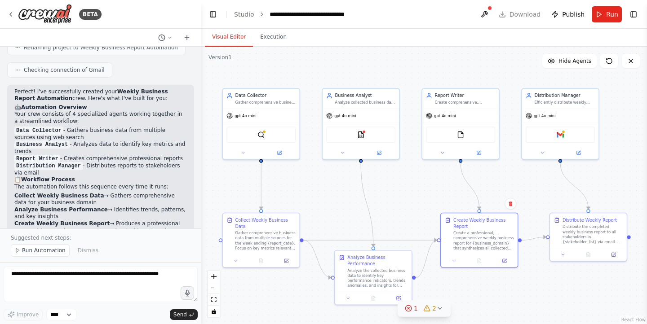
scroll to position [852, 0]
